Goal: Task Accomplishment & Management: Use online tool/utility

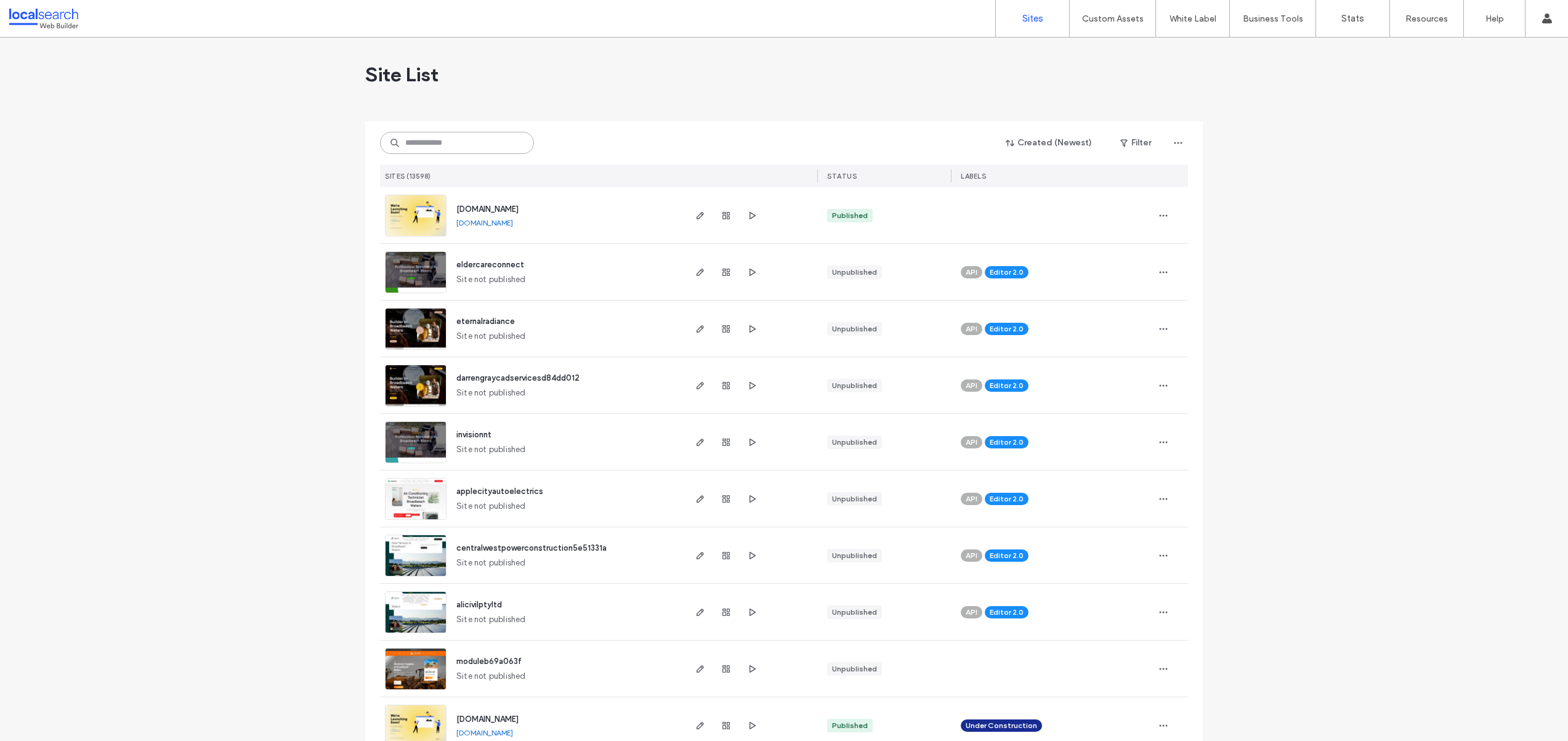
click at [454, 143] on input at bounding box center [457, 143] width 154 height 22
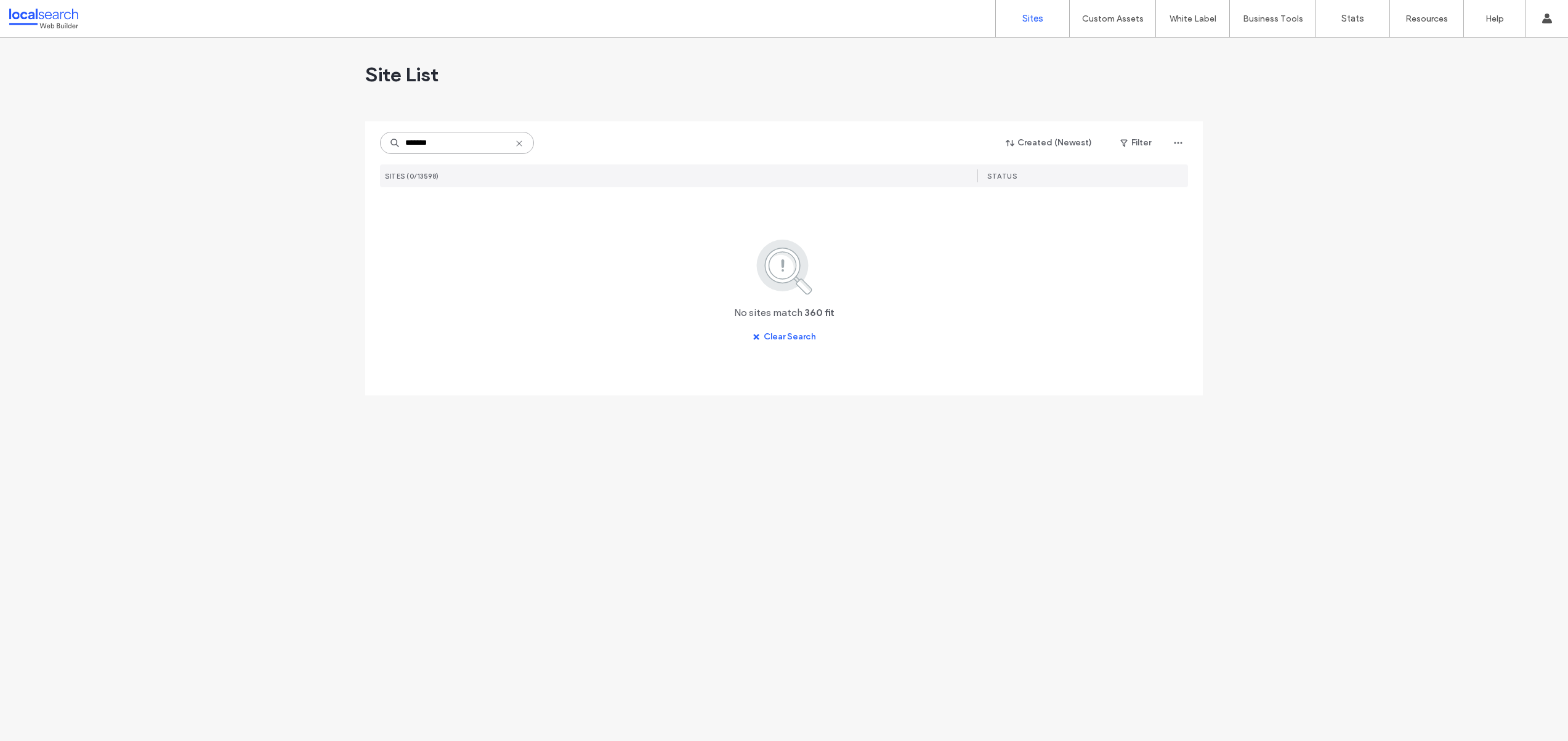
click at [418, 144] on input "*******" at bounding box center [457, 143] width 154 height 22
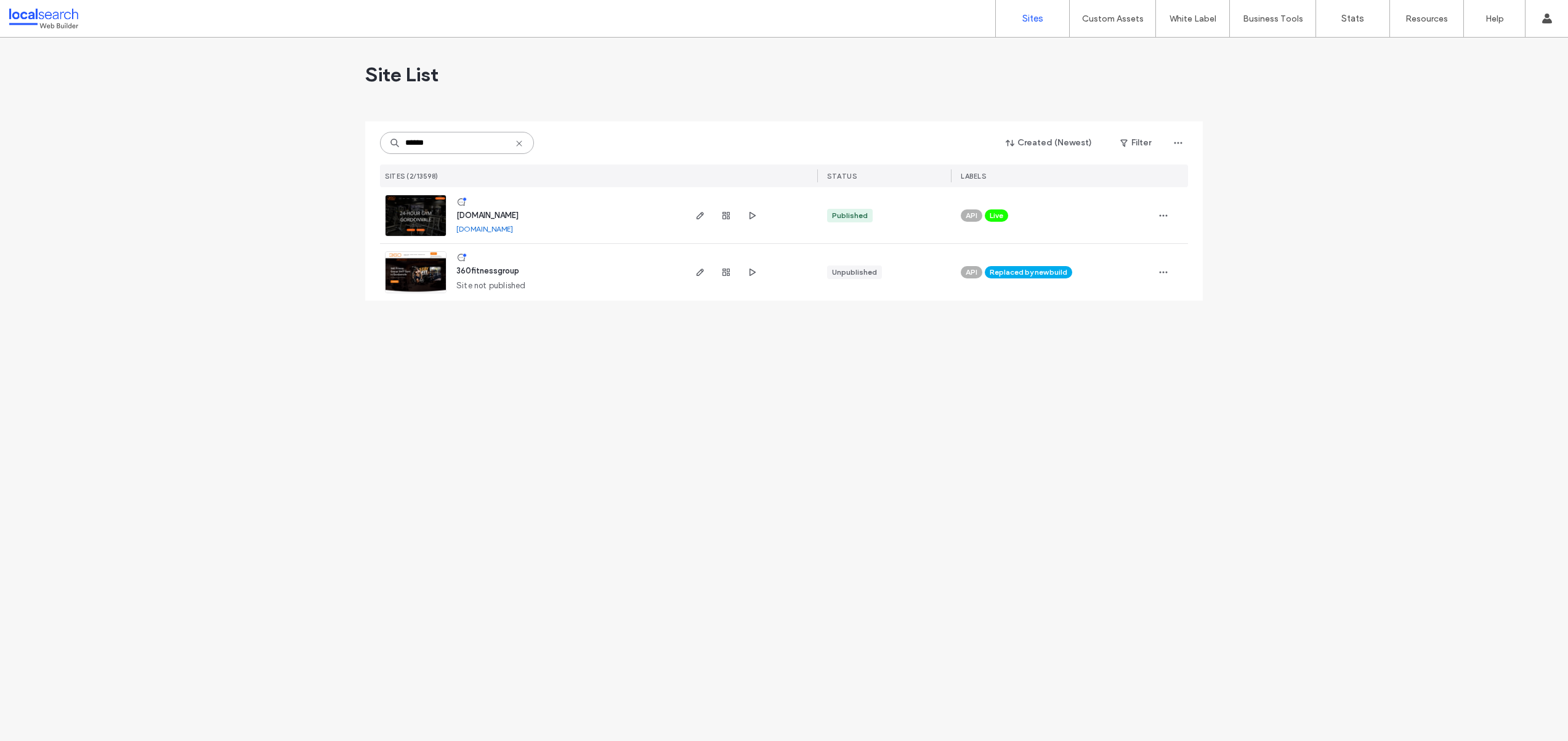
type input "******"
click at [422, 217] on img at bounding box center [416, 237] width 61 height 84
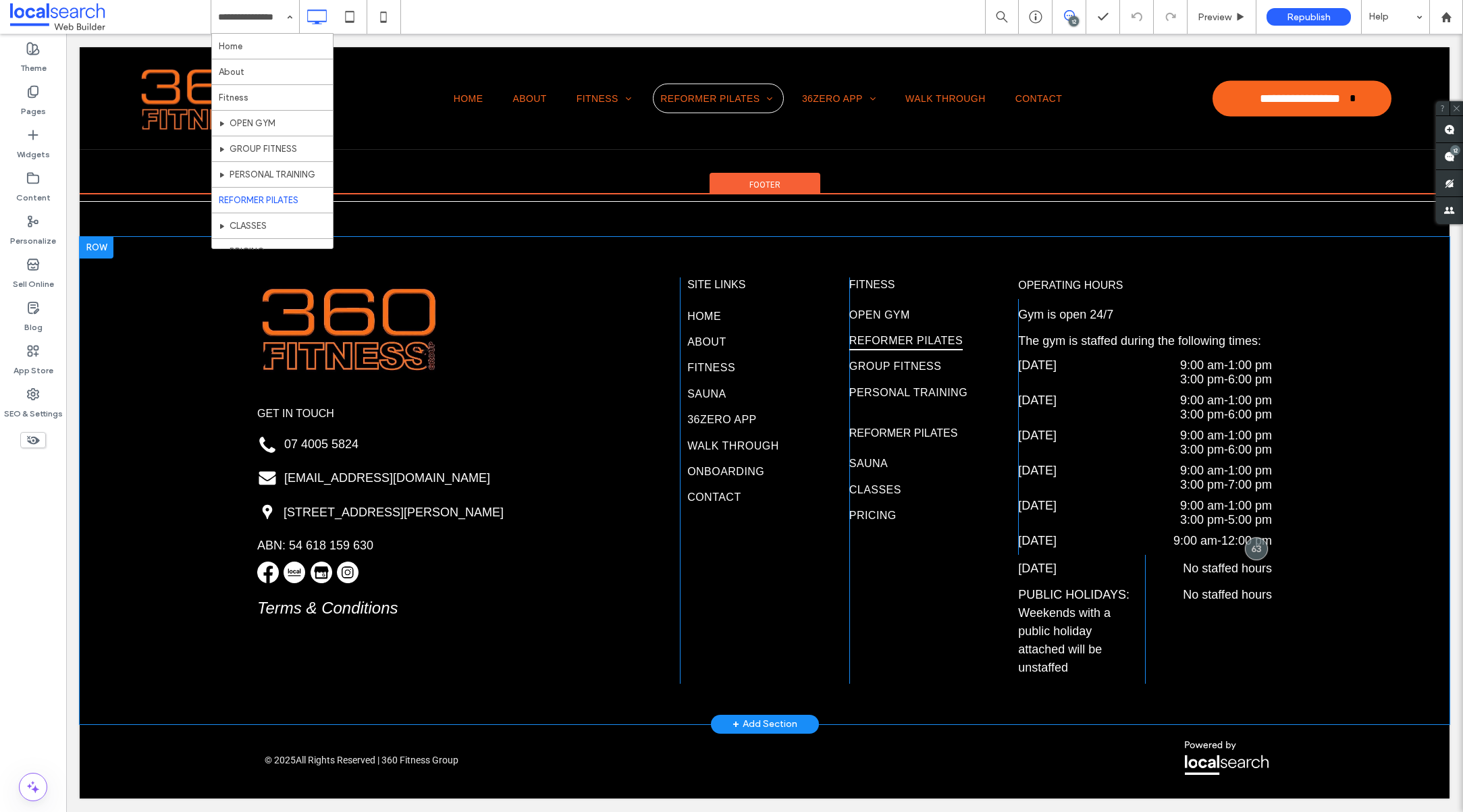
scroll to position [3373, 0]
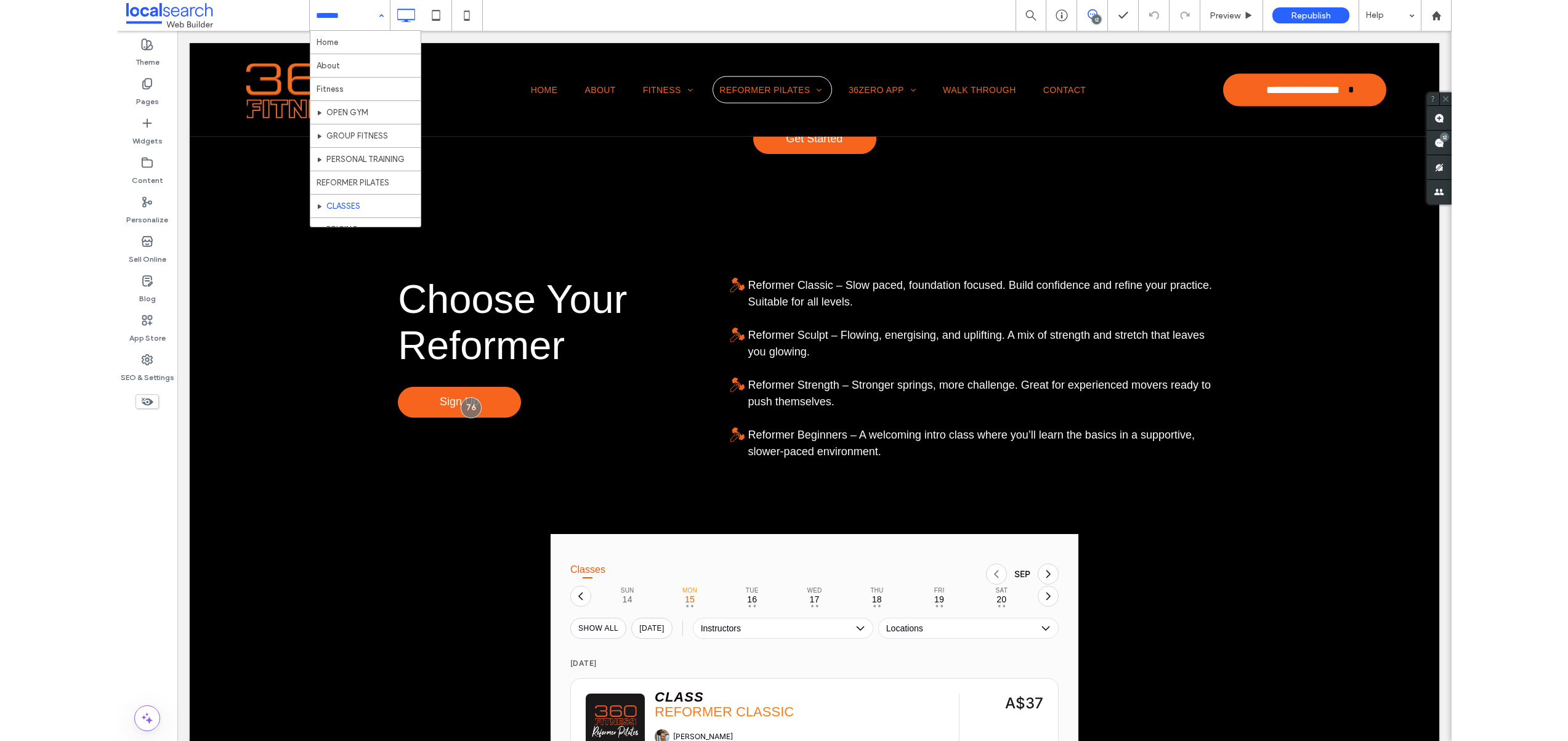
scroll to position [842, 0]
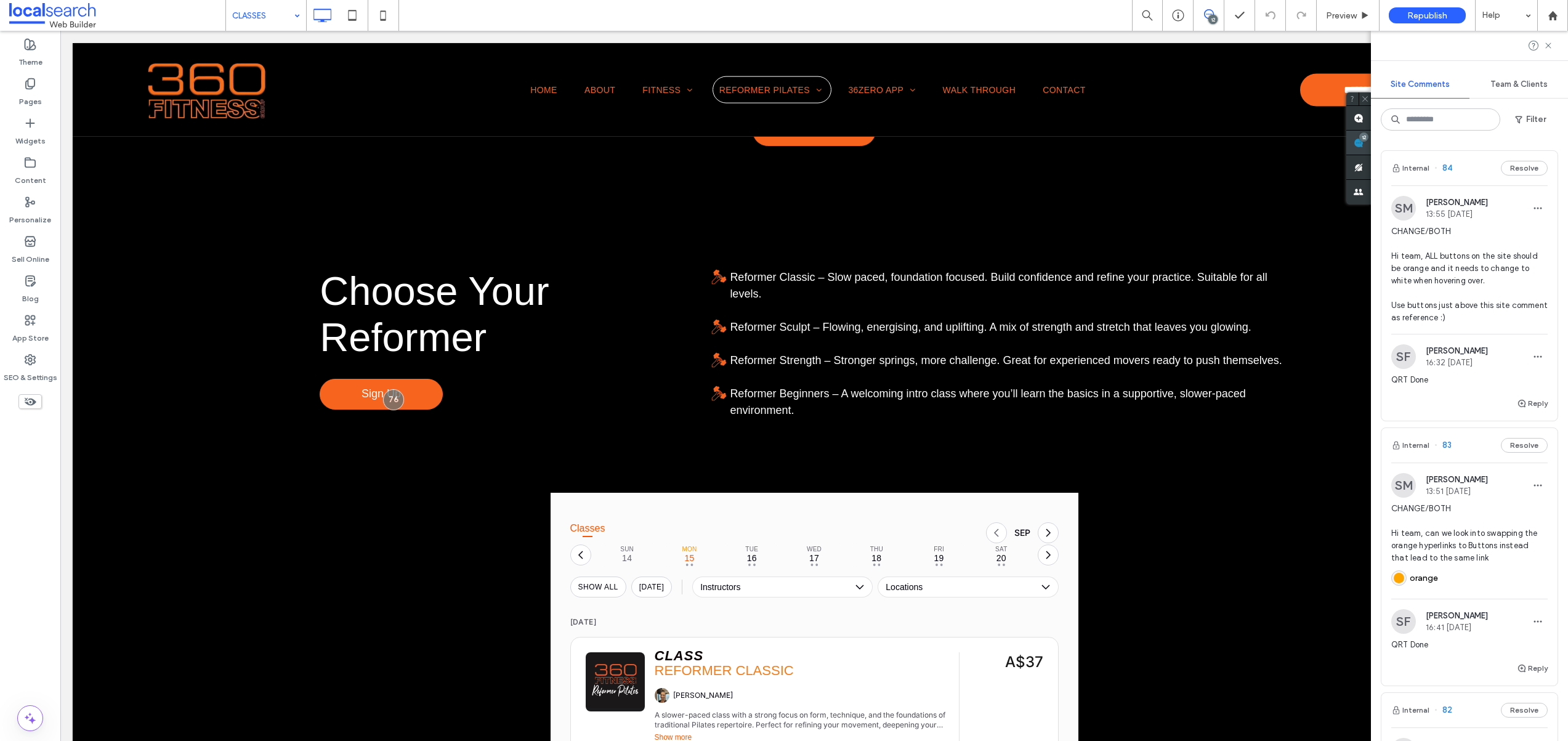
click at [1371, 141] on span at bounding box center [1359, 142] width 25 height 24
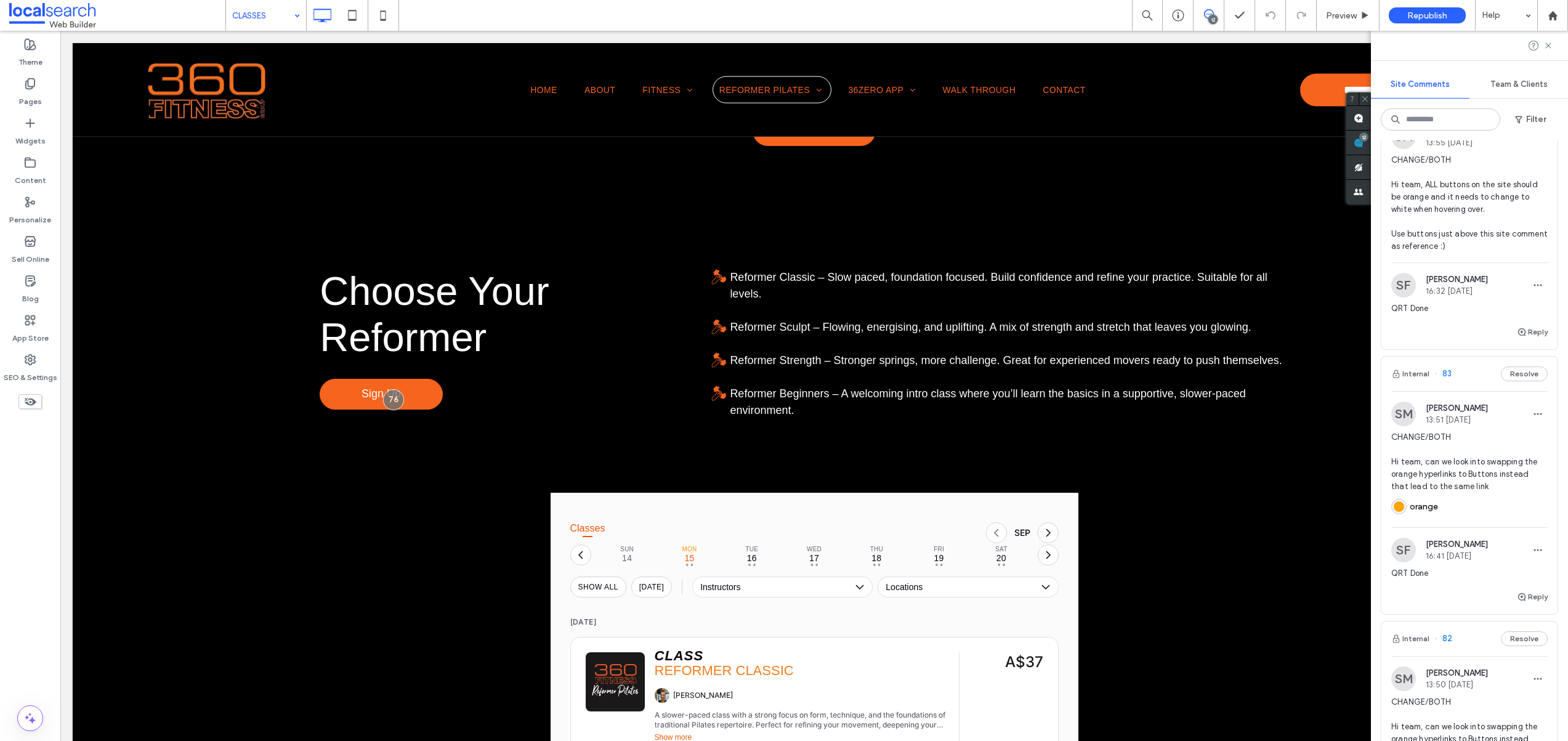
scroll to position [86, 0]
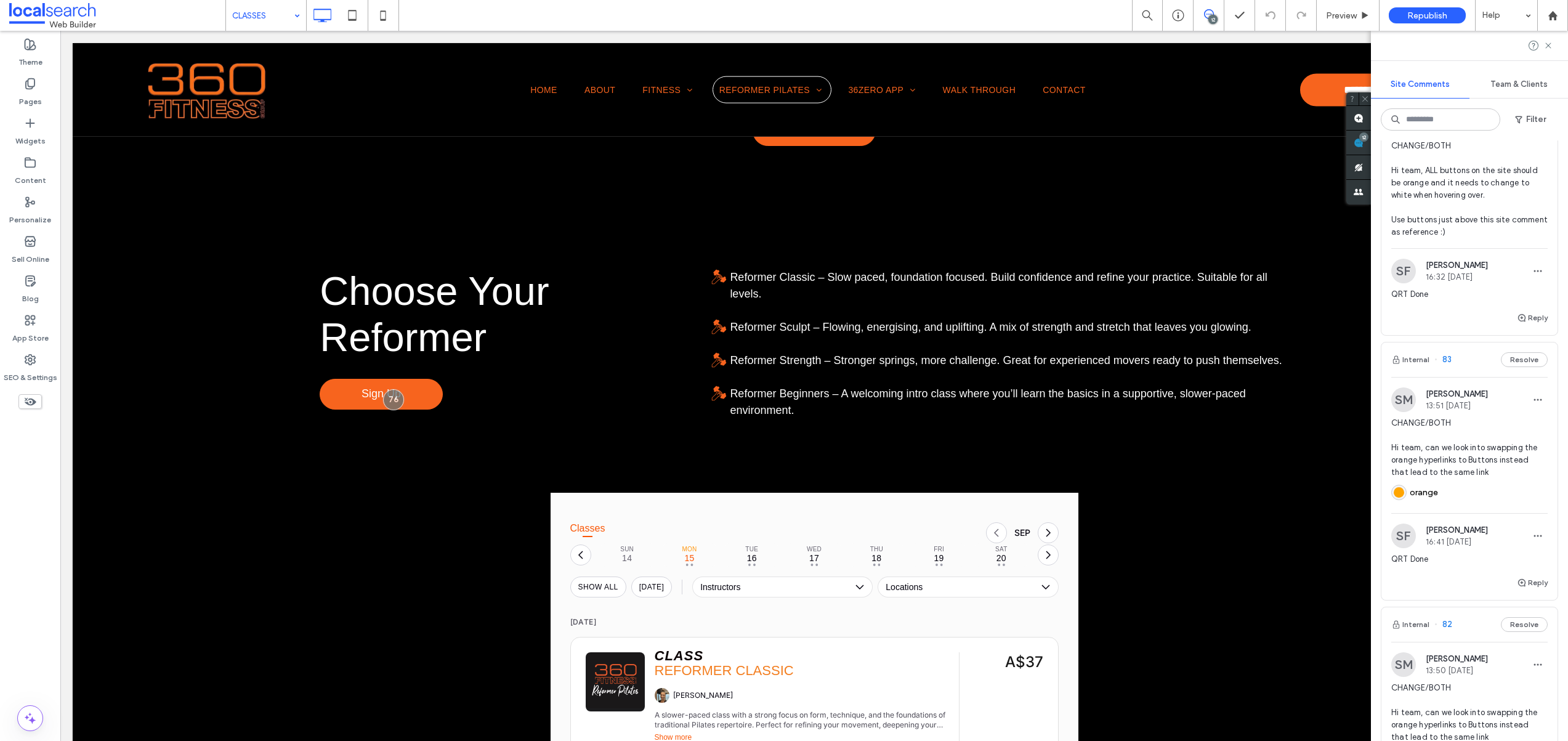
click at [1486, 476] on span "CHANGE/BOTH Hi team, can we look into swapping the orange hyperlinks to Buttons…" at bounding box center [1469, 448] width 156 height 62
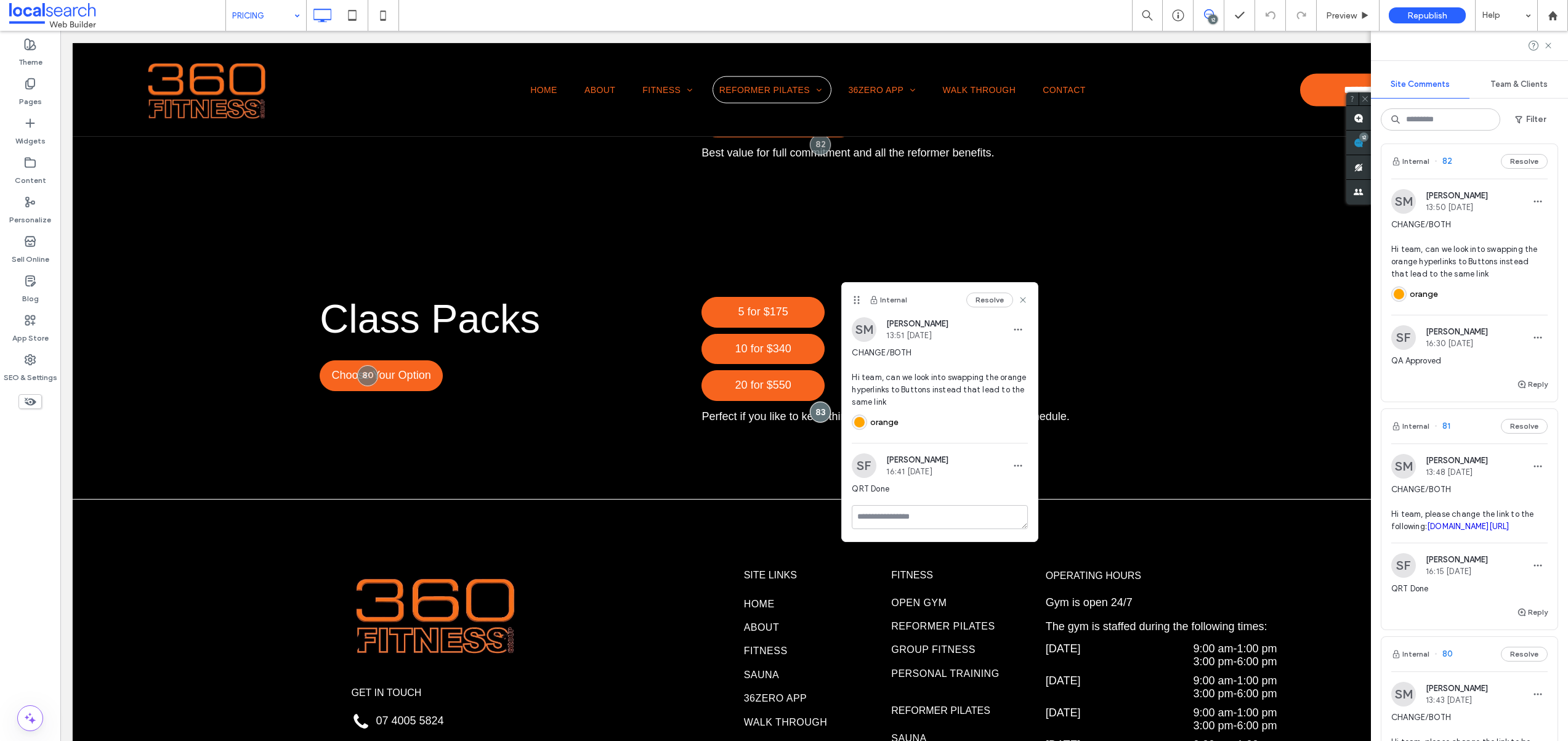
scroll to position [606, 0]
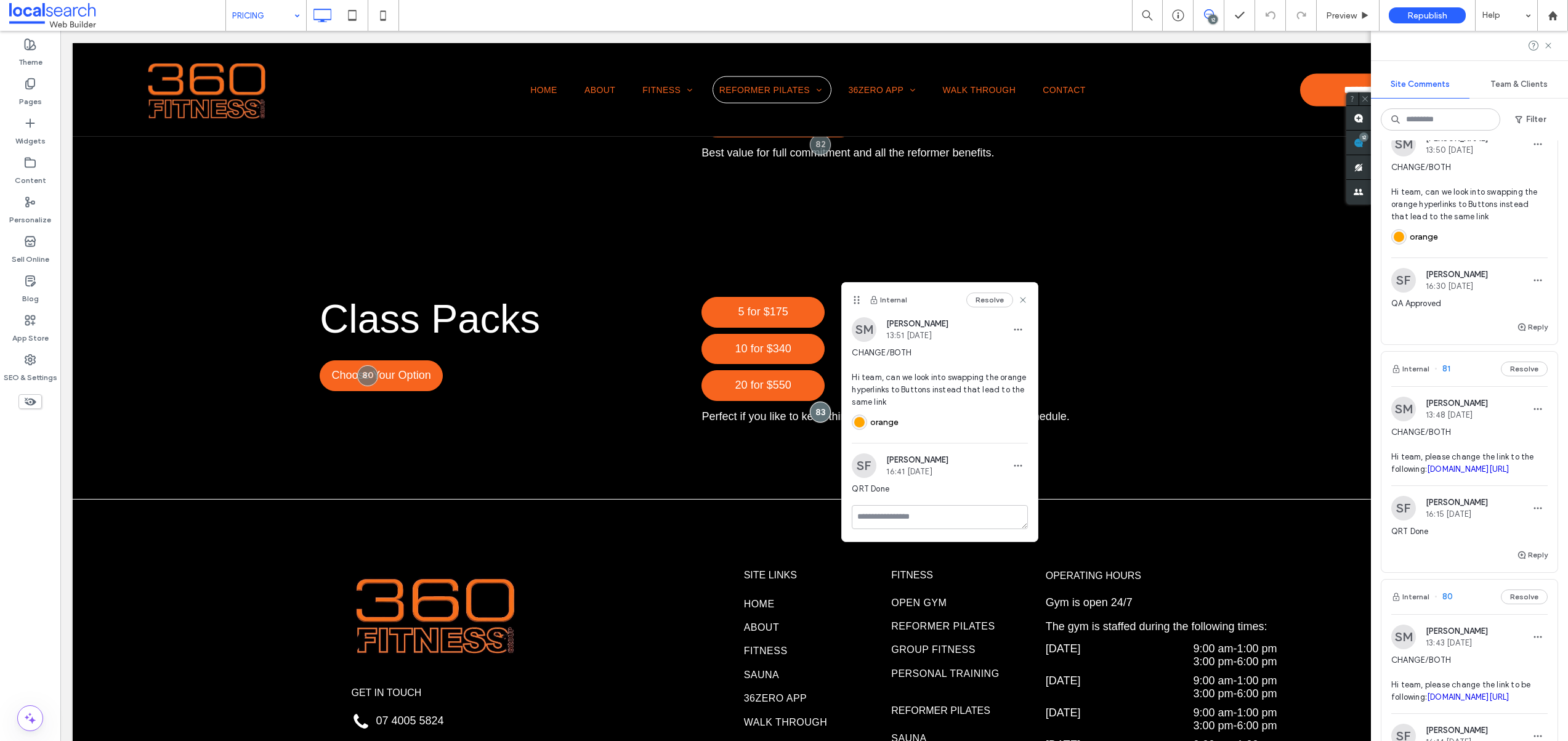
click at [1471, 538] on span "QRT Done" at bounding box center [1469, 531] width 156 height 12
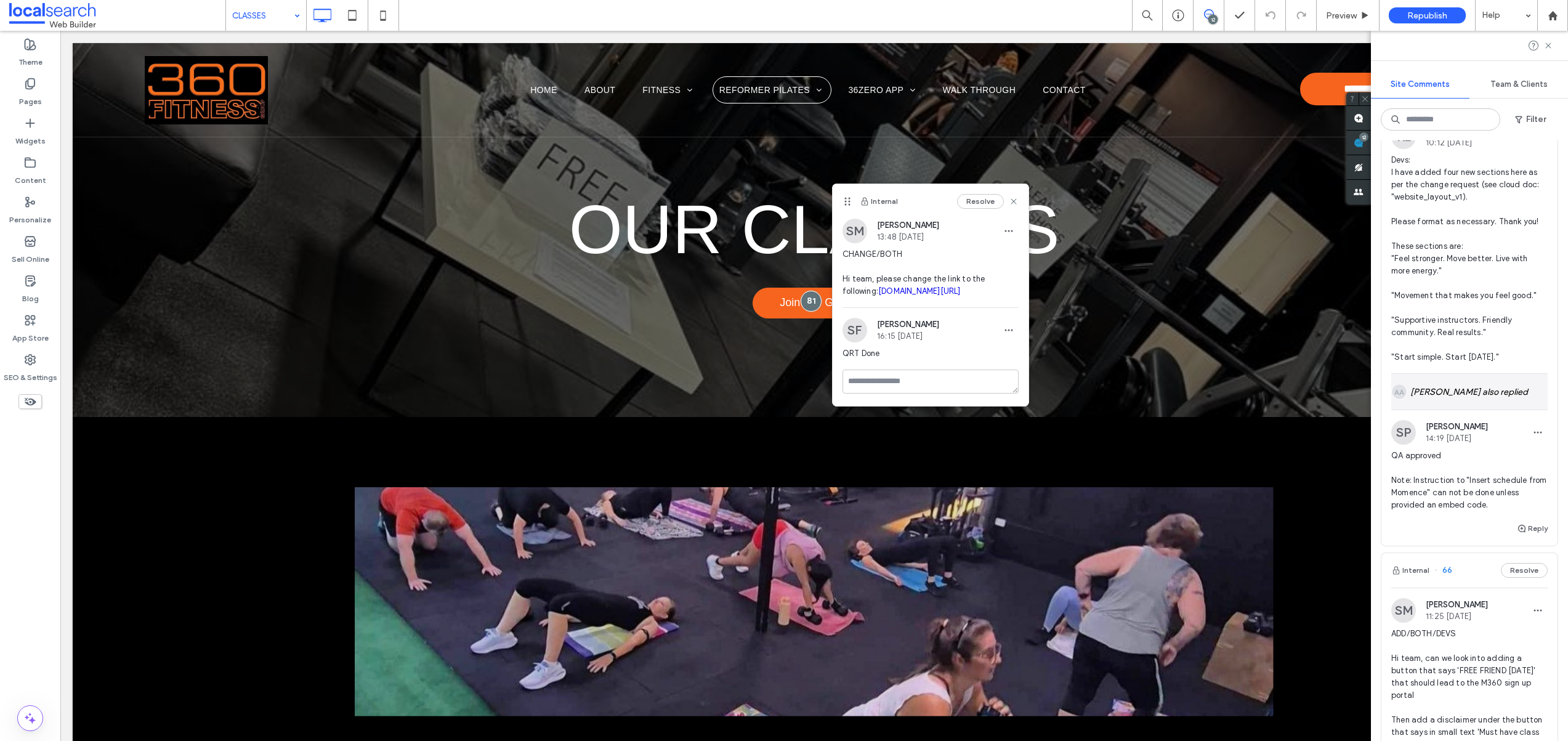
scroll to position [2397, 0]
